Goal: Task Accomplishment & Management: Manage account settings

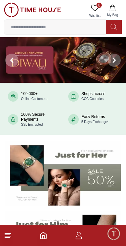
click at [79, 239] on icon "button" at bounding box center [79, 236] width 8 height 8
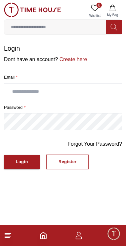
click at [26, 95] on input "text" at bounding box center [63, 92] width 118 height 16
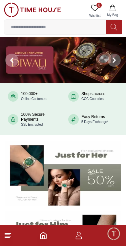
click at [80, 237] on icon "button" at bounding box center [79, 236] width 8 height 8
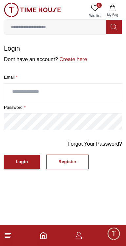
click at [14, 97] on input "text" at bounding box center [63, 92] width 118 height 16
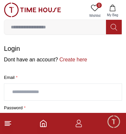
click at [42, 92] on input "text" at bounding box center [63, 92] width 118 height 16
click at [11, 124] on icon at bounding box center [8, 123] width 8 height 8
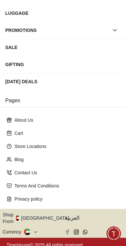
scroll to position [120, 0]
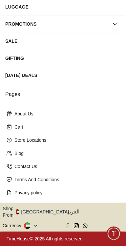
click at [72, 214] on icon "button" at bounding box center [73, 212] width 2 height 5
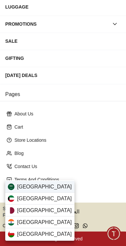
click at [53, 186] on div "Saudi Arabia" at bounding box center [39, 187] width 69 height 12
